Goal: Obtain resource: Obtain resource

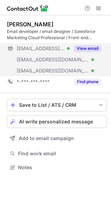
scroll to position [163, 111]
click at [80, 49] on button "View email" at bounding box center [87, 48] width 27 height 7
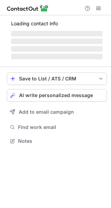
scroll to position [140, 111]
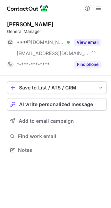
scroll to position [145, 111]
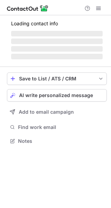
scroll to position [174, 111]
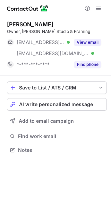
scroll to position [145, 111]
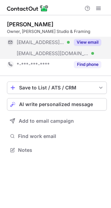
click at [85, 44] on button "View email" at bounding box center [87, 42] width 27 height 7
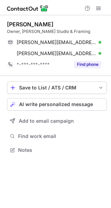
scroll to position [145, 111]
